Goal: Task Accomplishment & Management: Use online tool/utility

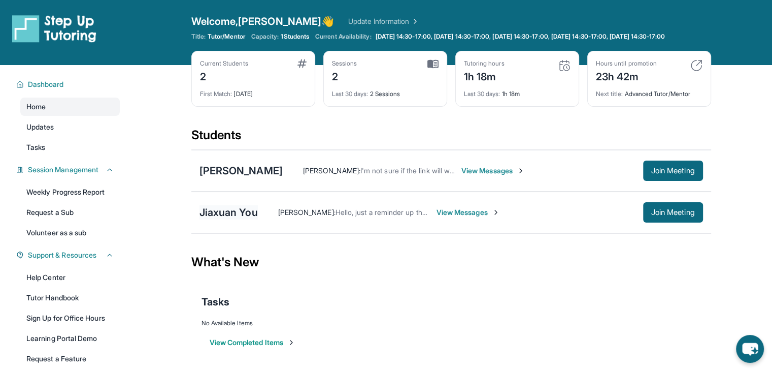
click at [220, 217] on div "Jiaxuan You" at bounding box center [229, 212] width 58 height 14
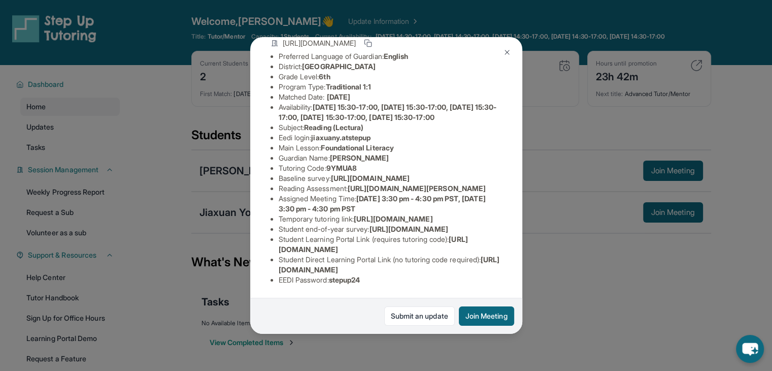
scroll to position [216, 0]
click at [276, 159] on ul "Preferred Language of Guardian: English District: Berryessa Union School Distri…" at bounding box center [387, 168] width 232 height 234
click at [284, 239] on span "https://student-portal.stepuptutoring.org/student" at bounding box center [373, 244] width 189 height 19
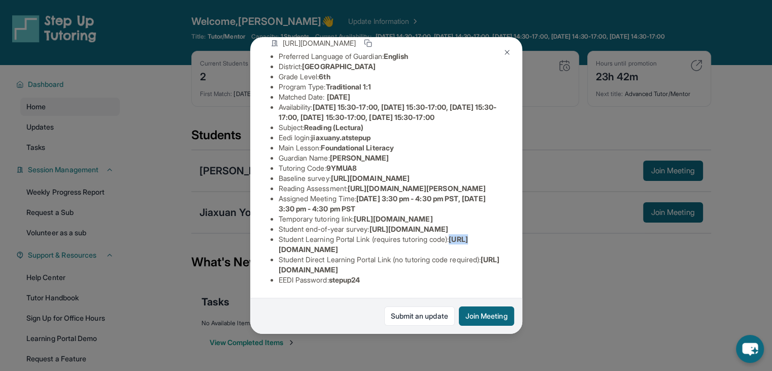
click at [284, 239] on span "https://student-portal.stepuptutoring.org/student" at bounding box center [373, 244] width 189 height 19
click at [469, 240] on li "Student Learning Portal Link (requires tutoring code) : https://student-portal.…" at bounding box center [390, 244] width 223 height 20
click at [464, 246] on li "Student Learning Portal Link (requires tutoring code) : https://student-portal.…" at bounding box center [390, 244] width 223 height 20
click at [443, 242] on span "https://student-portal.stepuptutoring.org/student" at bounding box center [373, 244] width 189 height 19
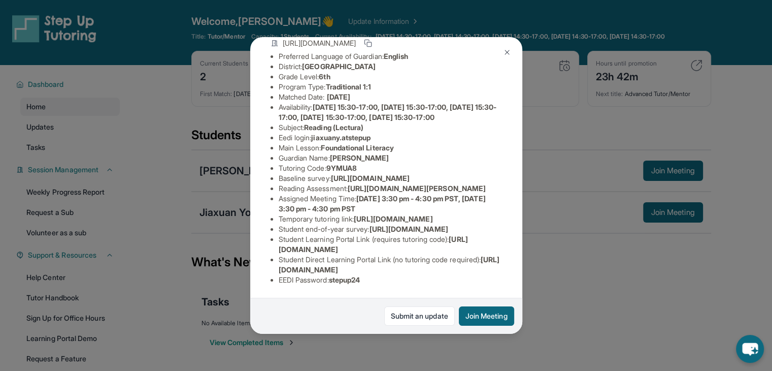
click at [651, 221] on div "Jiaxuan You Guardian: Fei Wu Student Information https://student-portal.stepupt…" at bounding box center [386, 185] width 772 height 371
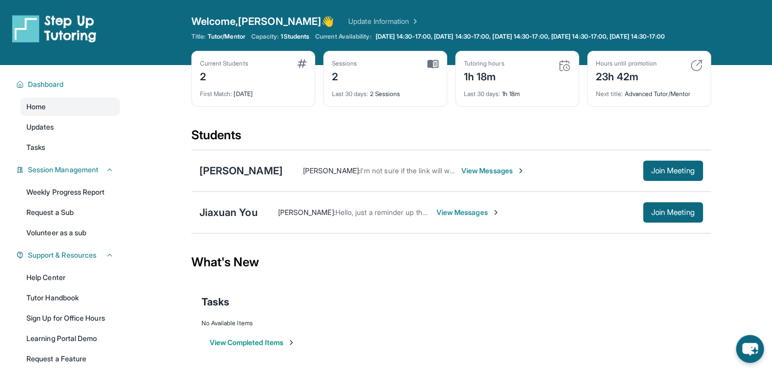
click at [651, 215] on span "Join Meeting" at bounding box center [673, 212] width 44 height 6
click at [234, 219] on div "Jiaxuan You" at bounding box center [229, 212] width 58 height 14
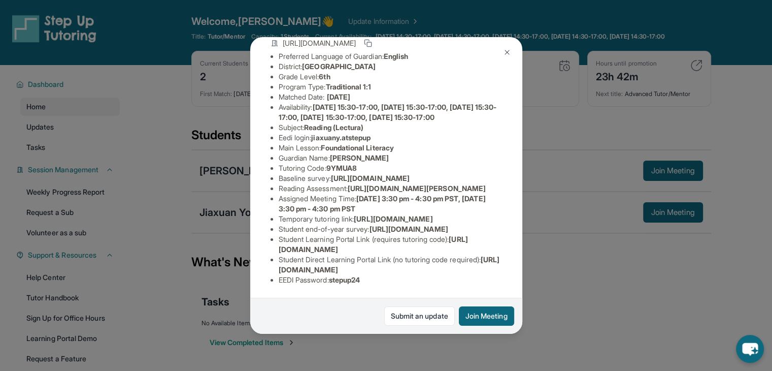
scroll to position [198, 0]
click at [401, 308] on link "Submit an update" at bounding box center [419, 315] width 71 height 19
click at [187, 194] on div "Jiaxuan You Guardian: Fei Wu Student Information https://student-portal.stepupt…" at bounding box center [386, 185] width 772 height 371
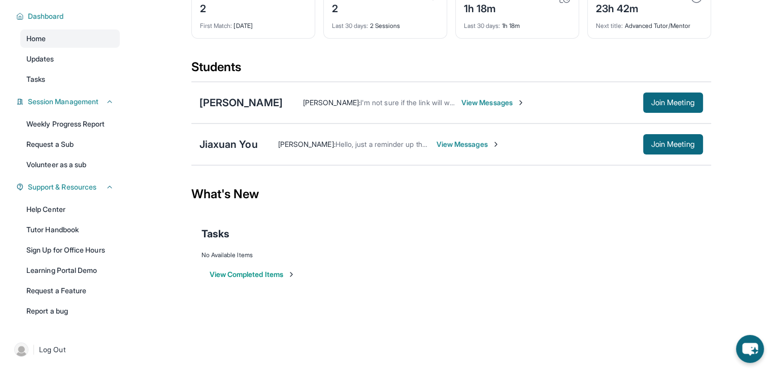
scroll to position [74, 0]
click at [65, 212] on link "Help Center" at bounding box center [70, 209] width 100 height 18
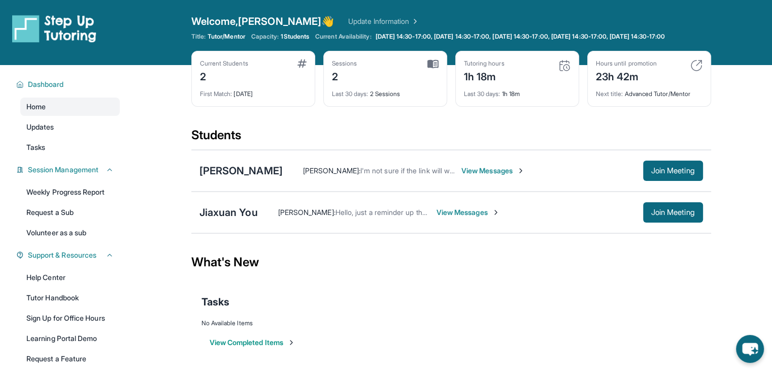
click at [348, 16] on link "Update Information" at bounding box center [383, 21] width 71 height 10
click at [663, 173] on button "Join Meeting" at bounding box center [673, 170] width 60 height 20
click at [660, 174] on span "Join Meeting" at bounding box center [673, 171] width 44 height 6
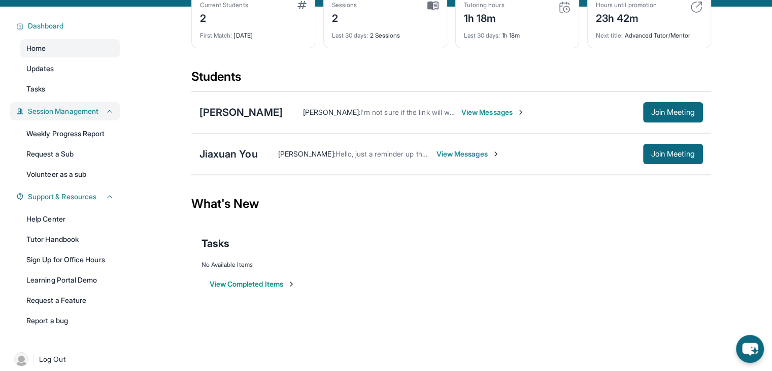
scroll to position [76, 0]
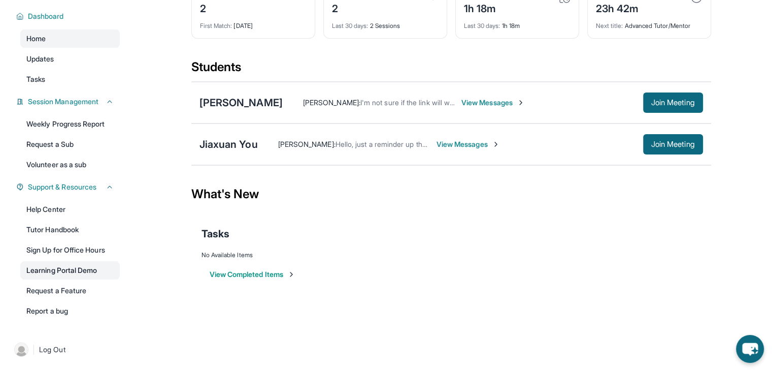
click at [81, 273] on link "Learning Portal Demo" at bounding box center [70, 270] width 100 height 18
click at [67, 227] on link "Tutor Handbook" at bounding box center [70, 229] width 100 height 18
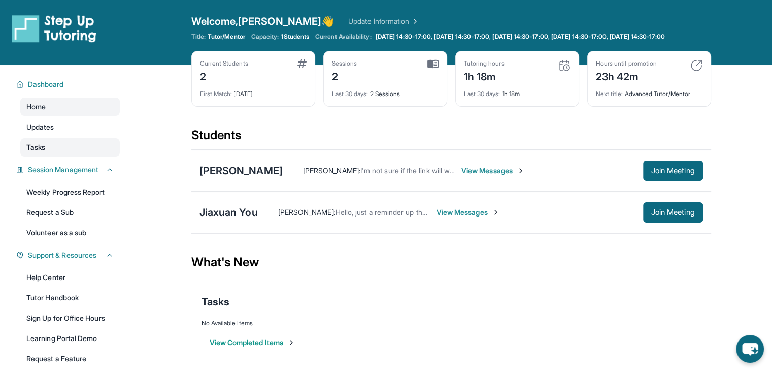
click at [70, 156] on link "Tasks" at bounding box center [70, 147] width 100 height 18
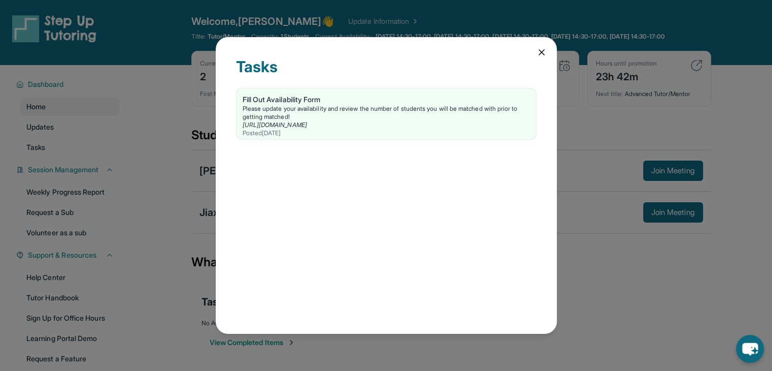
click at [169, 151] on div "Tasks Fill Out Availability Form Please update your availability and review the…" at bounding box center [386, 185] width 772 height 371
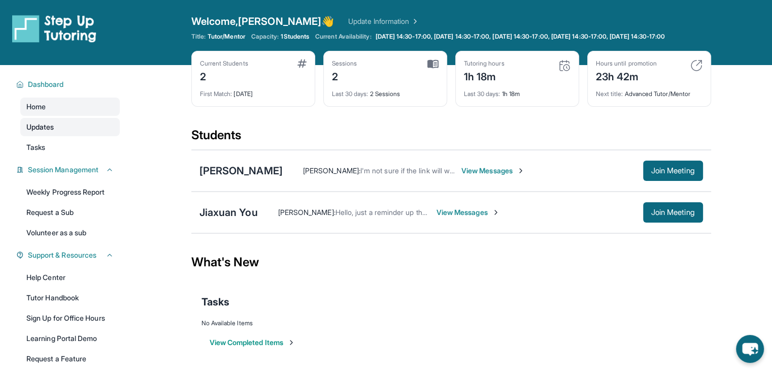
click at [69, 136] on link "Updates" at bounding box center [70, 127] width 100 height 18
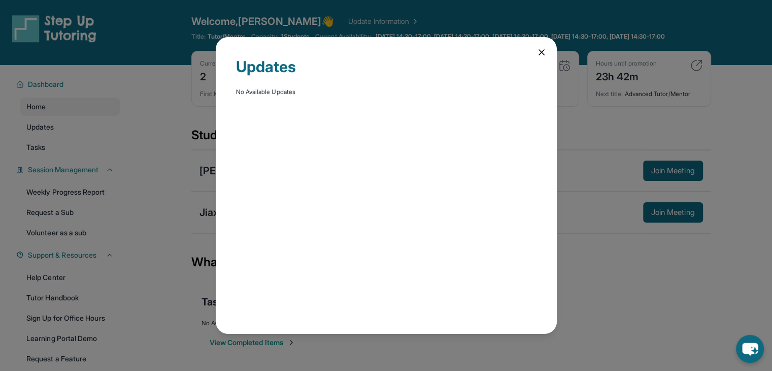
drag, startPoint x: 99, startPoint y: 141, endPoint x: 96, endPoint y: 187, distance: 46.8
click at [96, 187] on div "Updates No Available Updates" at bounding box center [386, 185] width 772 height 371
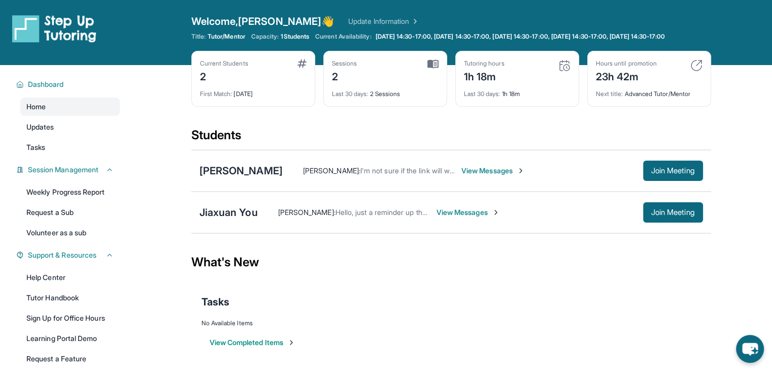
click at [96, 187] on div "Dashboard Home Updates Tasks Session Management Weekly Progress Report Request …" at bounding box center [65, 230] width 130 height 331
click at [72, 240] on link "Volunteer as a sub" at bounding box center [70, 232] width 100 height 18
click at [697, 71] on img at bounding box center [697, 65] width 12 height 12
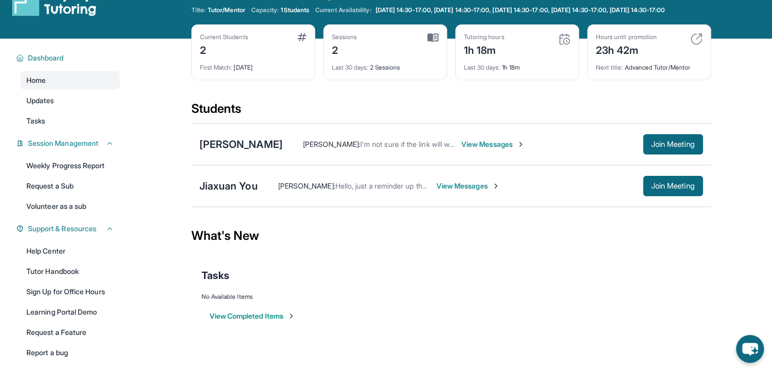
scroll to position [76, 0]
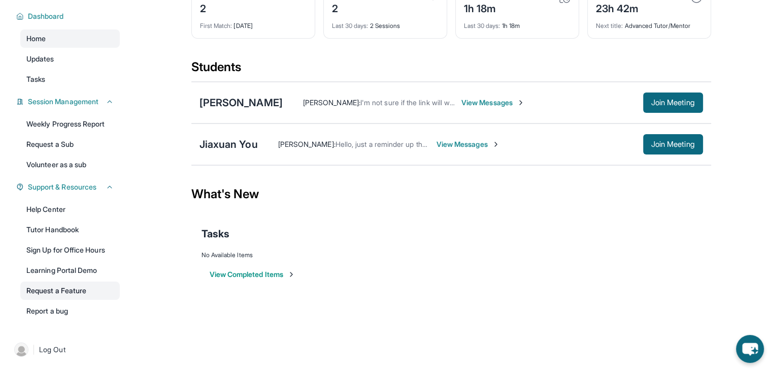
click at [68, 294] on link "Request a Feature" at bounding box center [70, 290] width 100 height 18
click at [199, 168] on section "Students [PERSON_NAME] [PERSON_NAME] : I'm not sure if the link will work on st…" at bounding box center [451, 115] width 520 height 113
click at [68, 241] on link "Sign Up for Office Hours" at bounding box center [70, 250] width 100 height 18
